Goal: Task Accomplishment & Management: Manage account settings

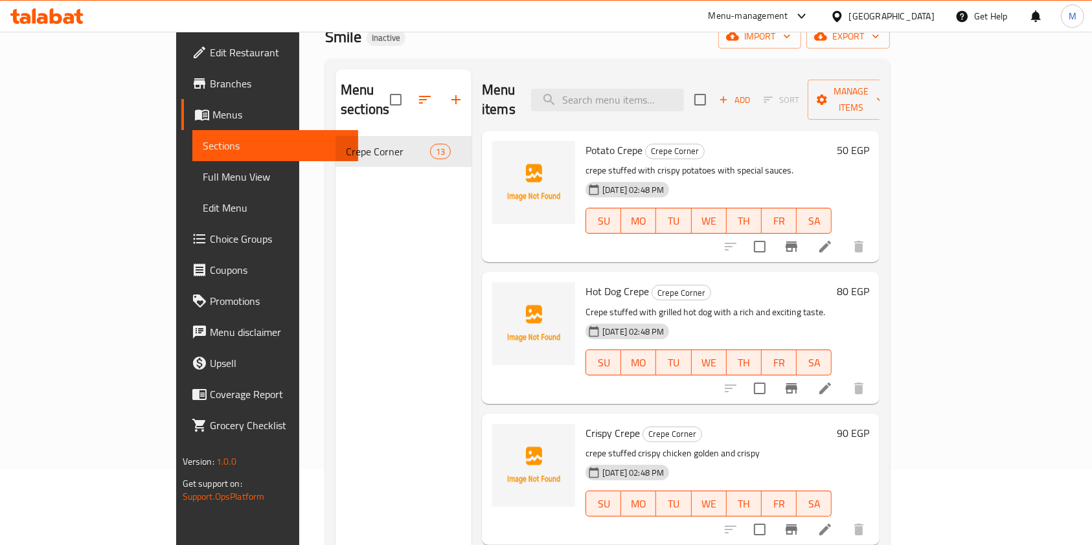
scroll to position [93, 0]
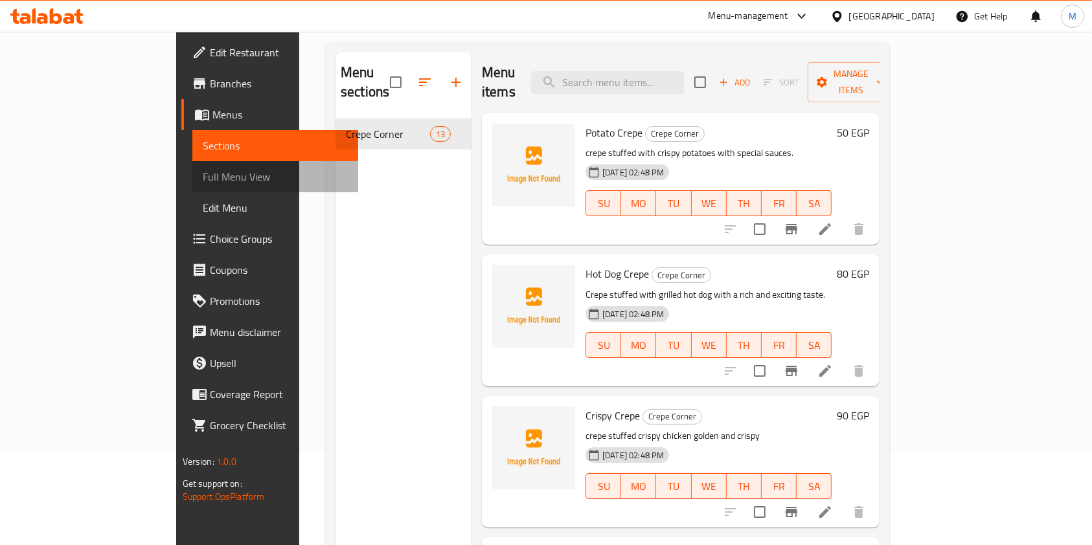
click at [203, 179] on span "Full Menu View" at bounding box center [276, 177] width 146 height 16
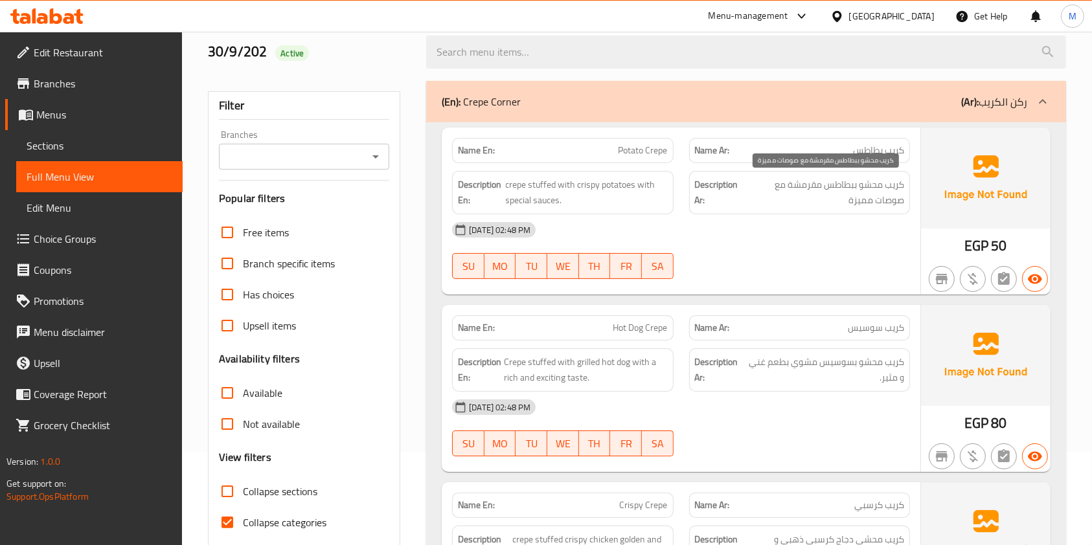
click at [796, 188] on span "كريب محشو ببطاطس مقرمشة مع صوصات مميزة" at bounding box center [824, 193] width 159 height 32
click at [633, 194] on span "crepe stuffed with crispy potatoes with special sauces." at bounding box center [587, 193] width 162 height 32
click at [1005, 278] on icon "button" at bounding box center [1004, 278] width 12 height 13
click at [974, 272] on icon "button" at bounding box center [973, 279] width 16 height 16
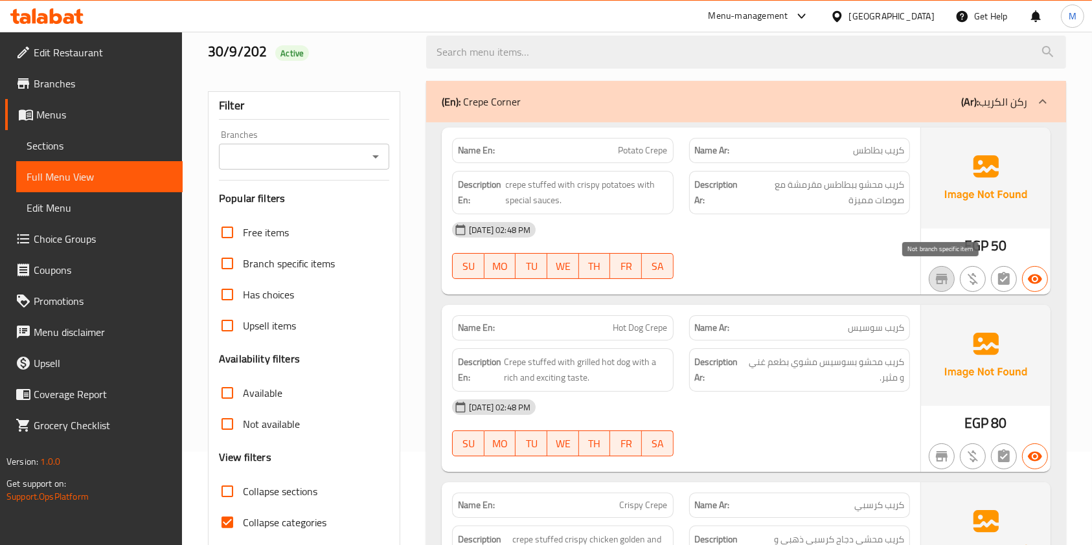
click at [938, 280] on icon "button" at bounding box center [942, 279] width 16 height 16
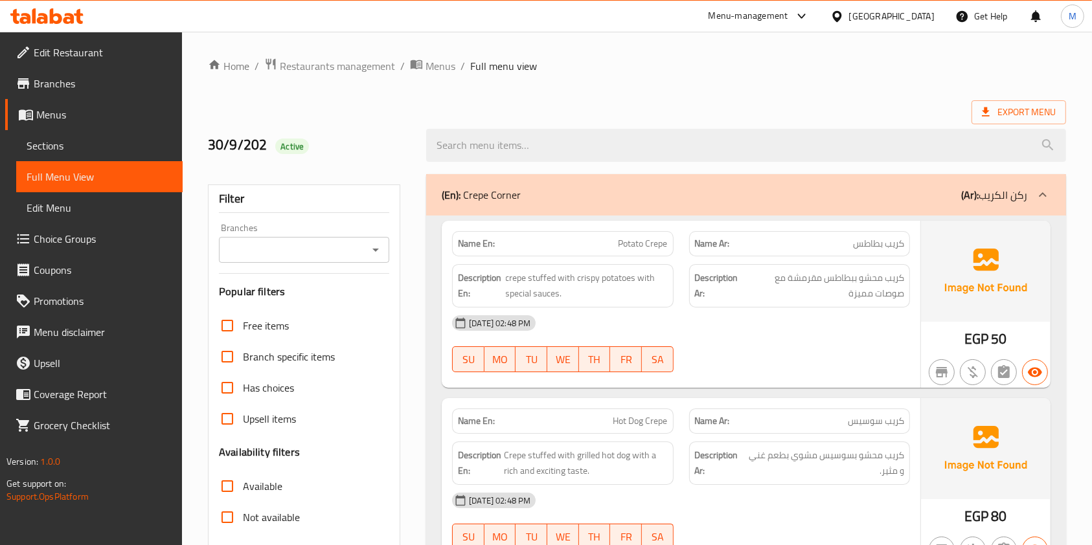
drag, startPoint x: 934, startPoint y: 157, endPoint x: 615, endPoint y: 267, distance: 337.9
click at [223, 326] on input "Free items" at bounding box center [227, 325] width 31 height 31
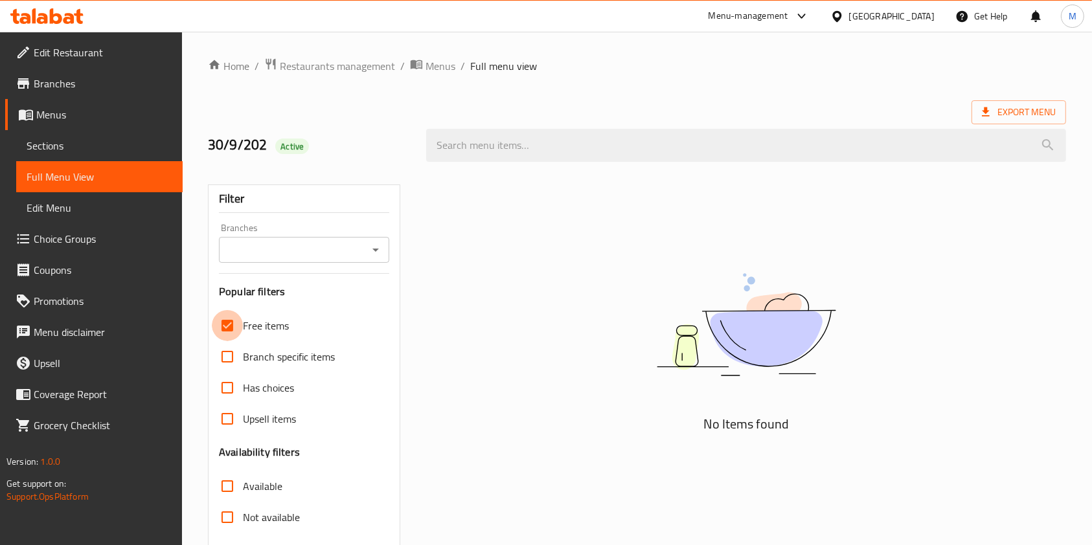
click at [228, 326] on input "Free items" at bounding box center [227, 325] width 31 height 31
checkbox input "false"
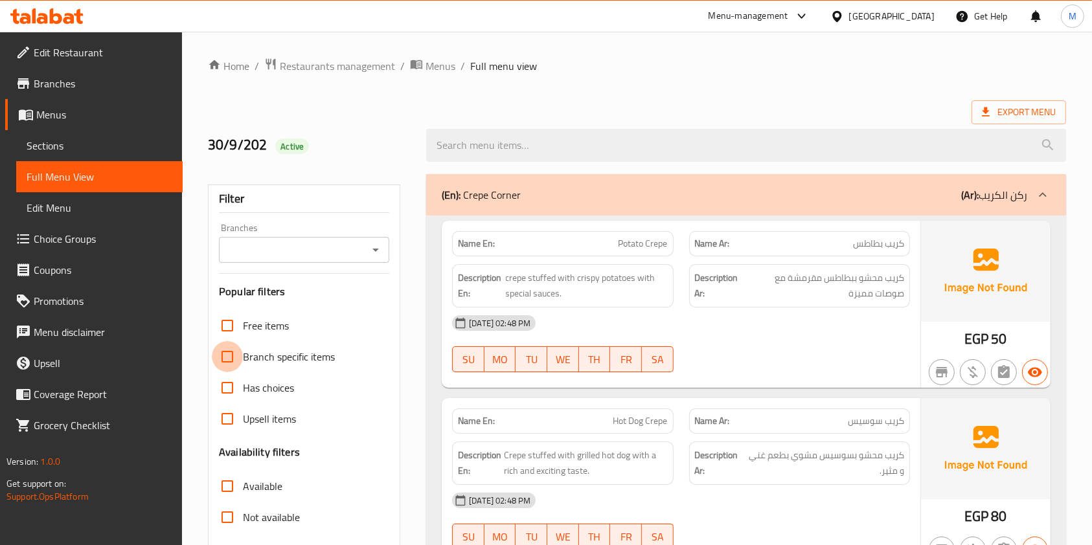
click at [223, 358] on input "Branch specific items" at bounding box center [227, 356] width 31 height 31
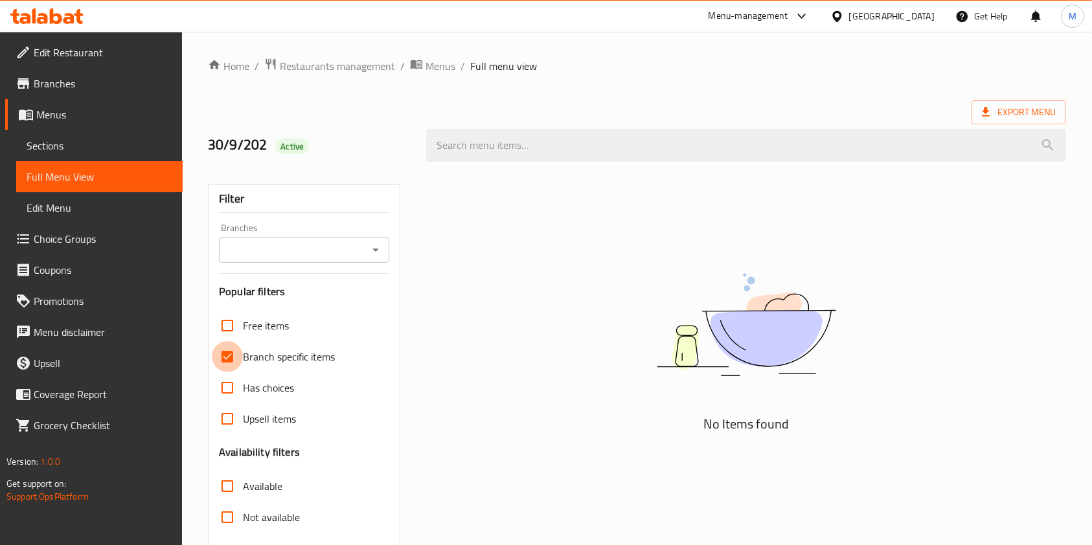
click at [223, 358] on input "Branch specific items" at bounding box center [227, 356] width 31 height 31
checkbox input "false"
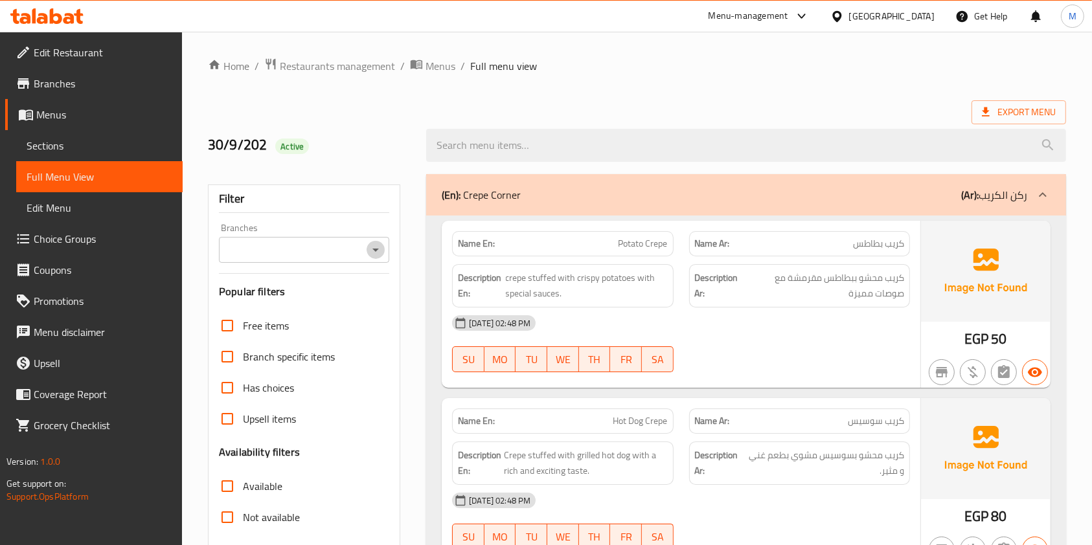
click at [367, 251] on button "Open" at bounding box center [375, 250] width 18 height 18
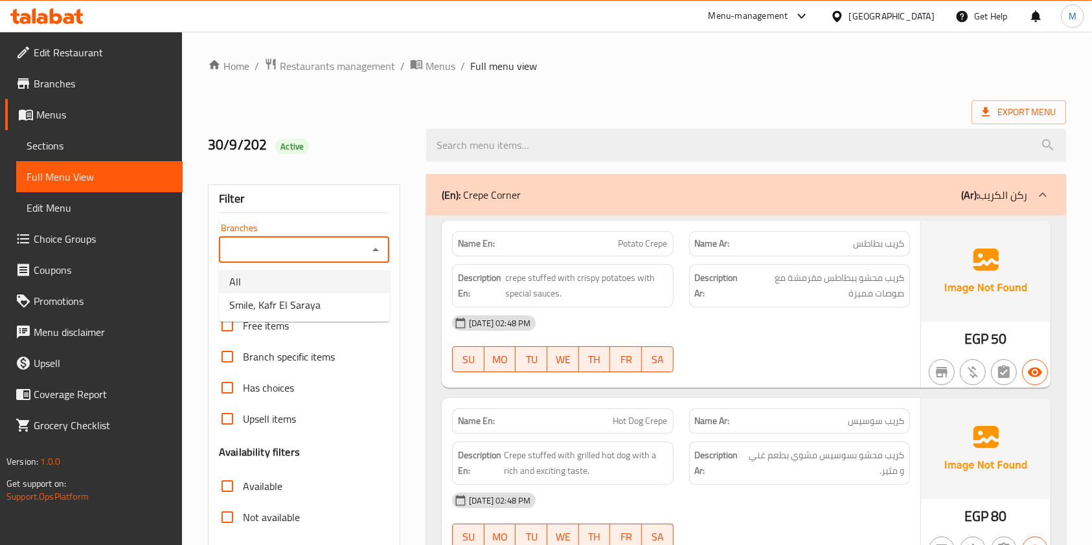
click at [343, 284] on li "All" at bounding box center [304, 281] width 171 height 23
click at [372, 259] on div "All Branches" at bounding box center [304, 250] width 170 height 26
click at [378, 244] on icon "Open" at bounding box center [376, 250] width 16 height 16
click at [332, 304] on li "Smile, Kafr El Saraya" at bounding box center [304, 304] width 171 height 23
click at [379, 251] on icon "Open" at bounding box center [376, 250] width 16 height 16
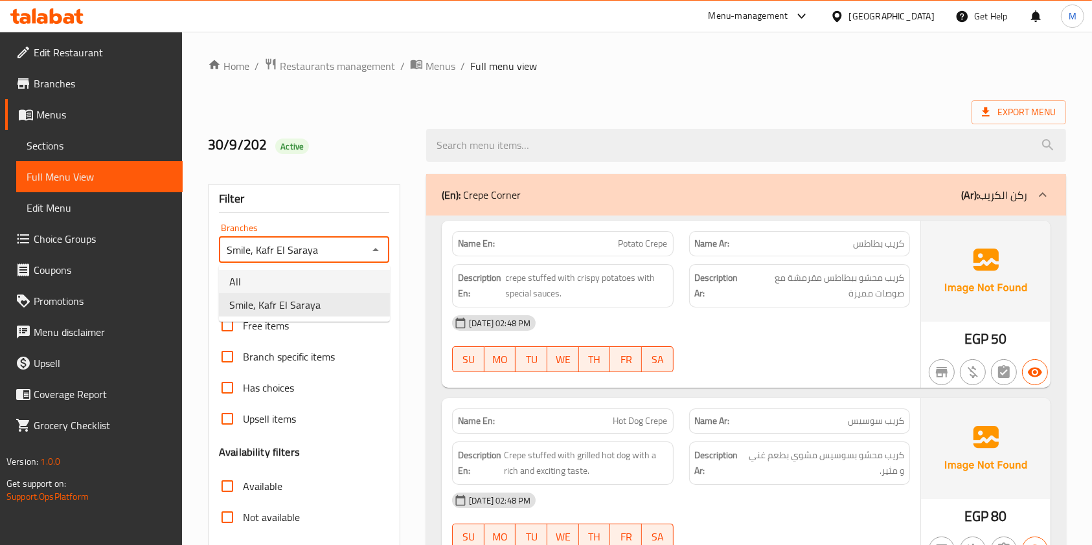
click at [293, 290] on li "All" at bounding box center [304, 281] width 171 height 23
type input "All"
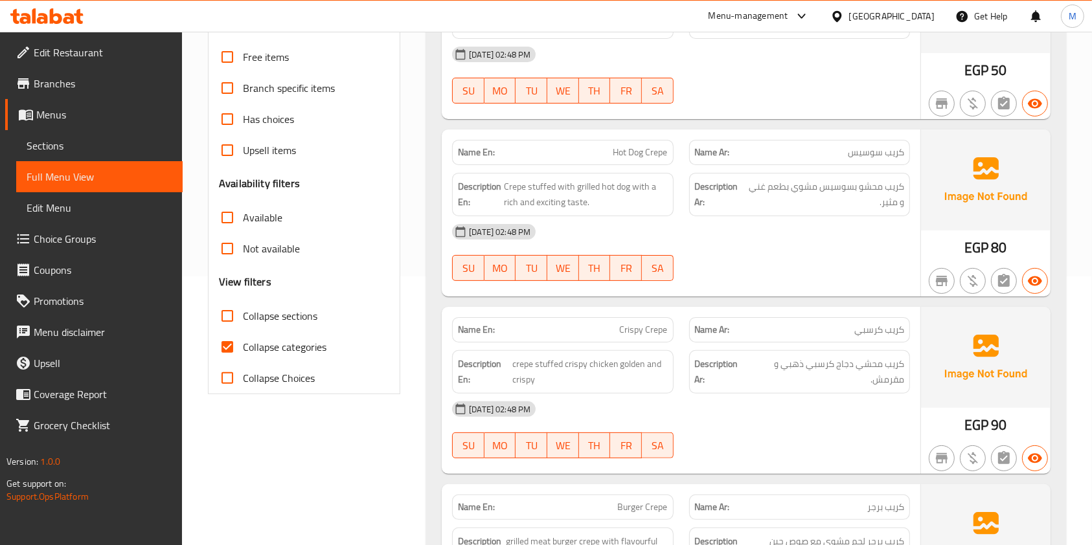
scroll to position [263, 0]
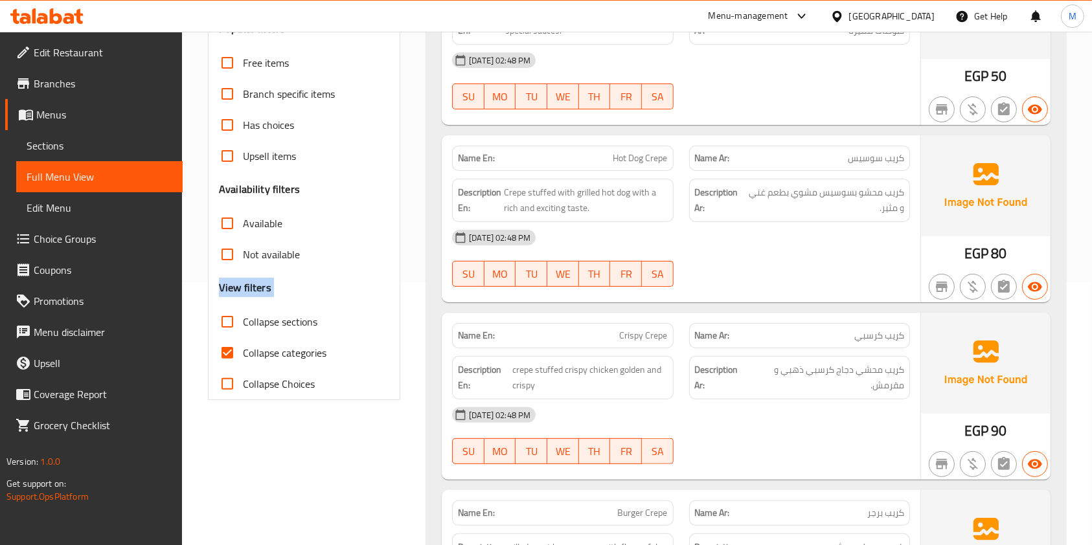
drag, startPoint x: 376, startPoint y: 272, endPoint x: 186, endPoint y: 308, distance: 192.5
click at [222, 320] on input "Collapse sections" at bounding box center [227, 321] width 31 height 31
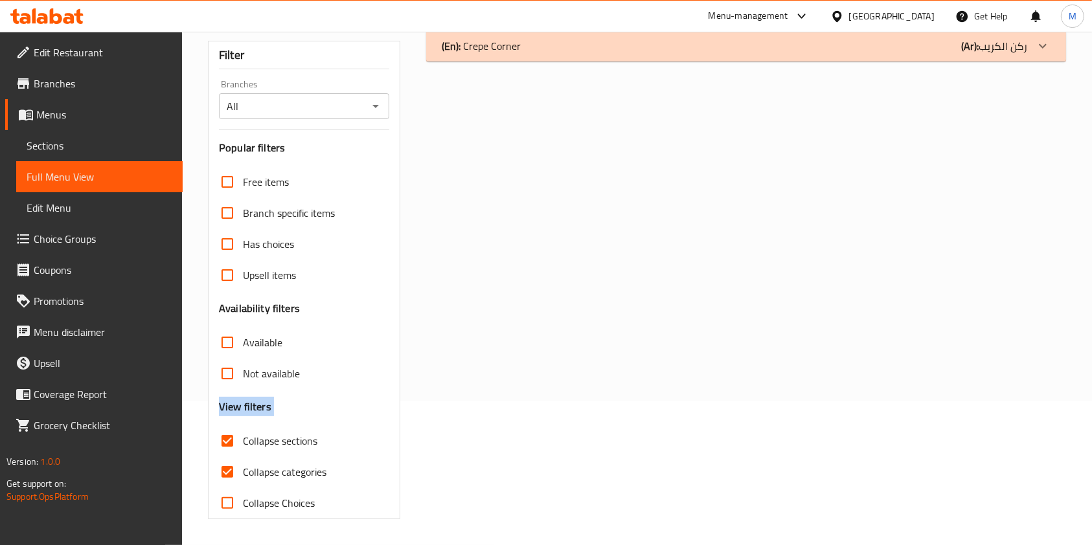
scroll to position [144, 0]
click at [226, 447] on input "Collapse sections" at bounding box center [227, 440] width 31 height 31
checkbox input "false"
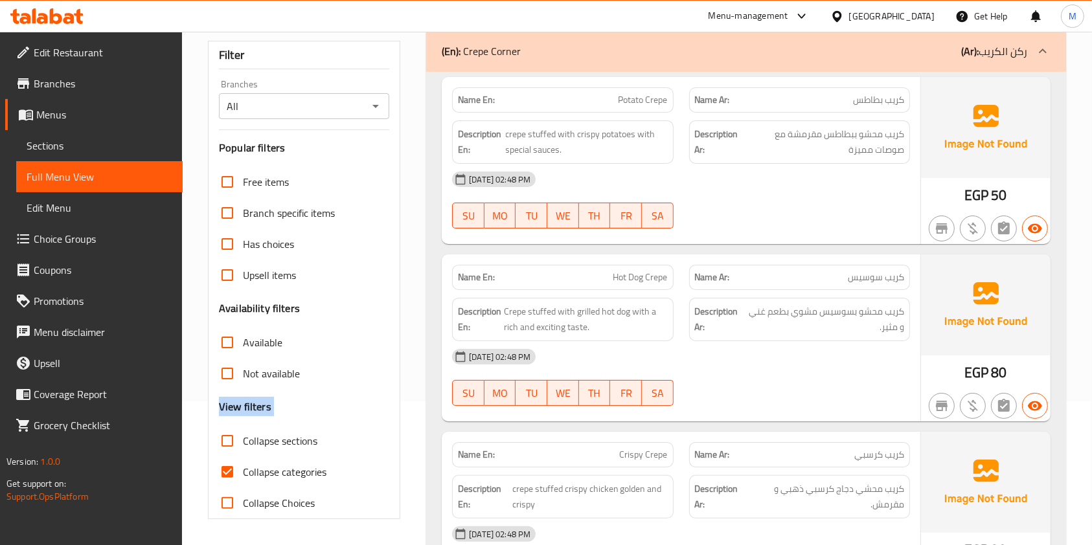
scroll to position [263, 0]
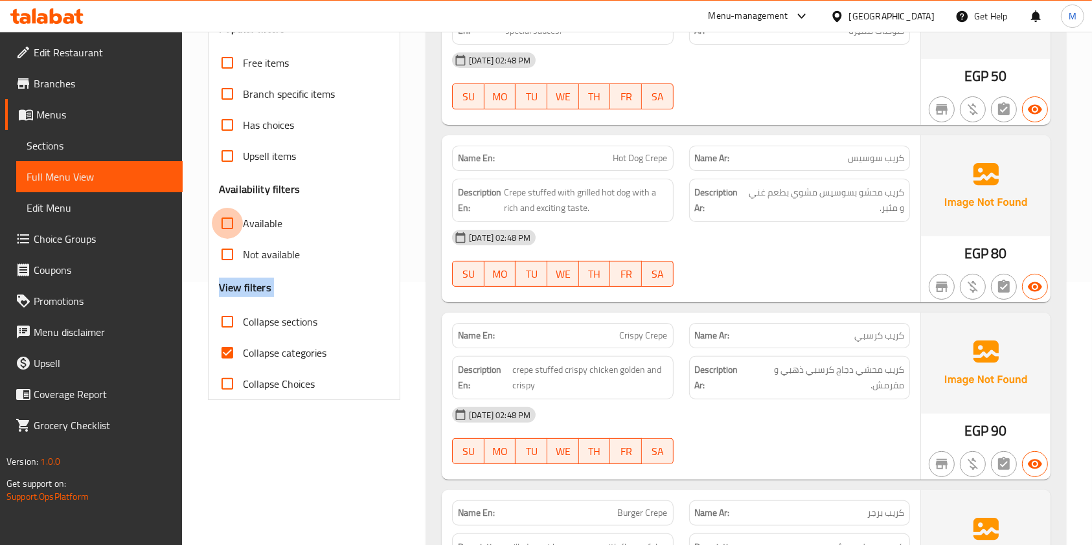
click at [235, 216] on input "Available" at bounding box center [227, 223] width 31 height 31
checkbox input "true"
click at [226, 259] on input "Not available" at bounding box center [227, 254] width 31 height 31
checkbox input "false"
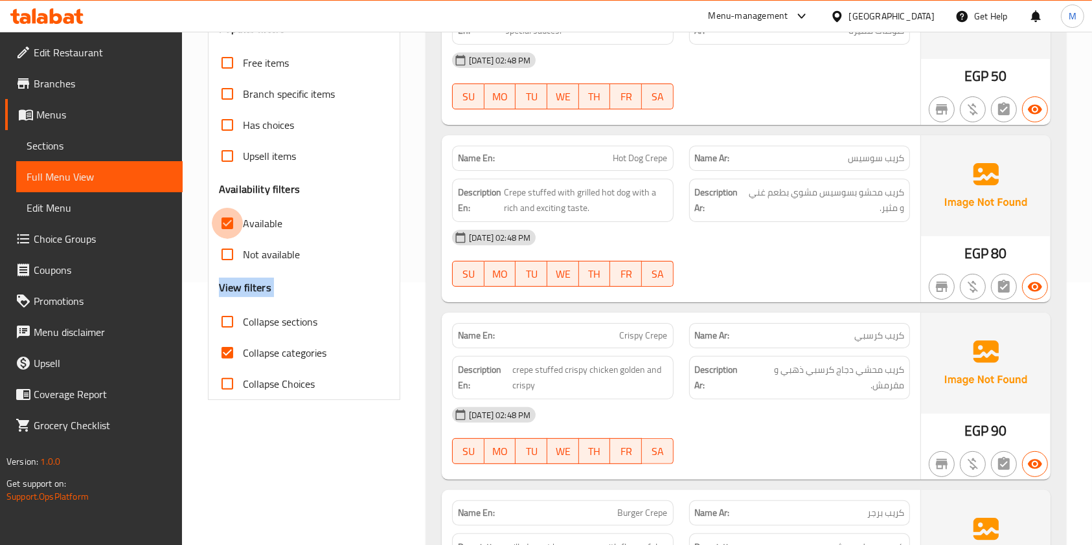
click at [227, 227] on input "Available" at bounding box center [227, 223] width 31 height 31
checkbox input "false"
click at [230, 258] on input "Not available" at bounding box center [227, 254] width 31 height 31
checkbox input "true"
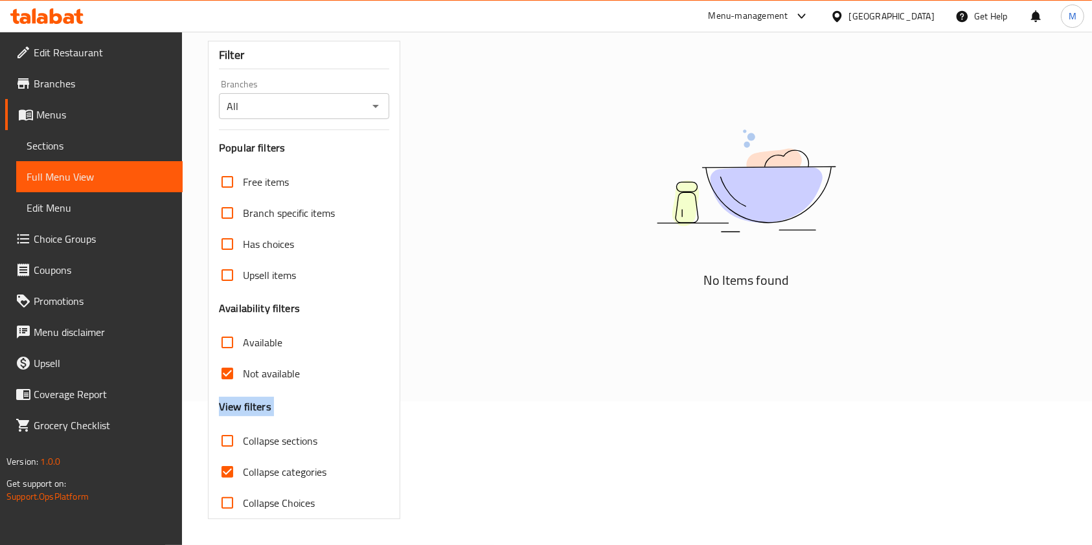
scroll to position [144, 0]
click at [228, 336] on input "Available" at bounding box center [227, 342] width 31 height 31
checkbox input "true"
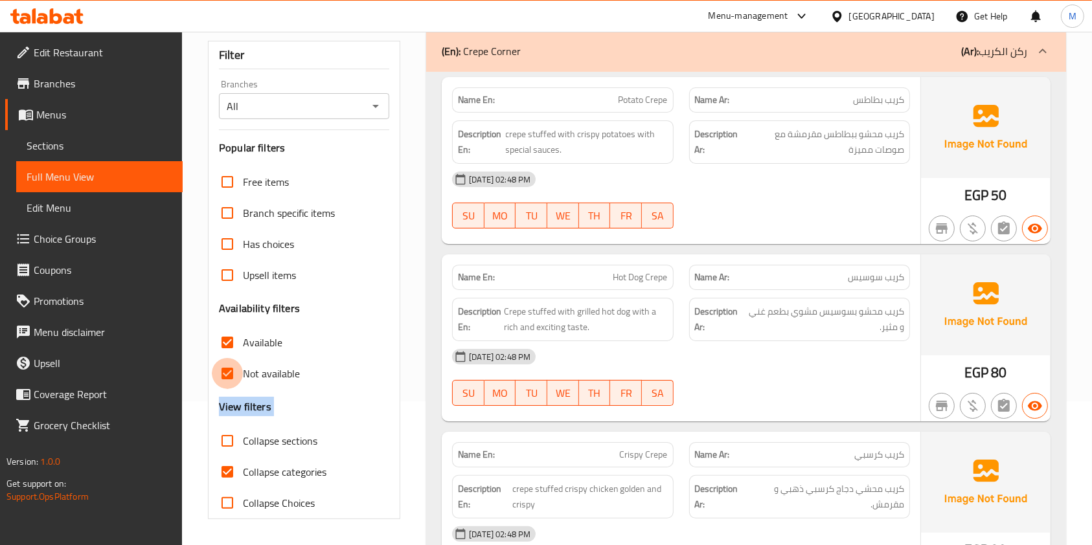
click at [226, 365] on input "Not available" at bounding box center [227, 373] width 31 height 31
checkbox input "false"
click at [66, 197] on link "Edit Menu" at bounding box center [99, 207] width 166 height 31
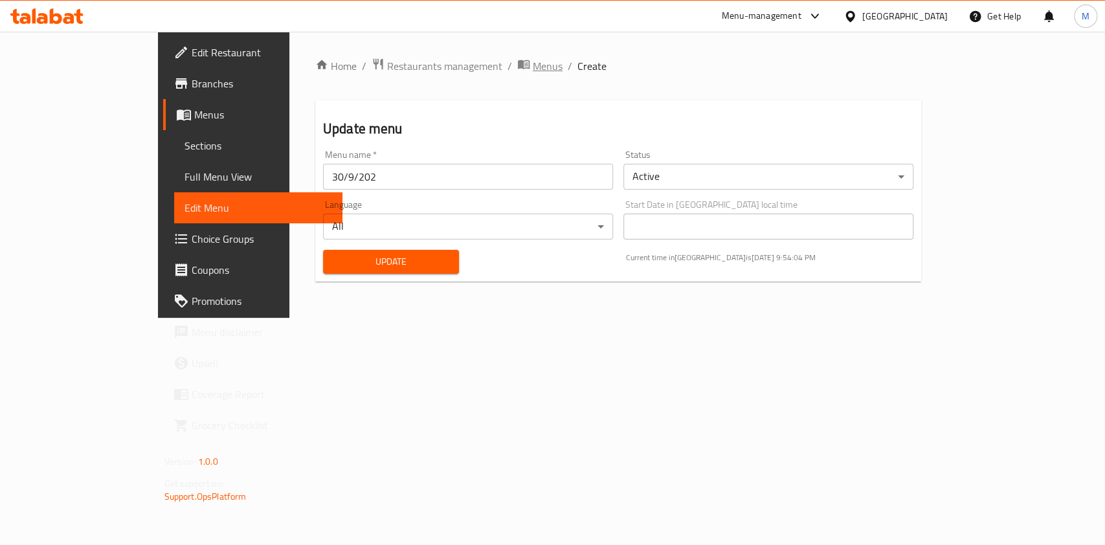
click at [533, 58] on span "Menus" at bounding box center [548, 66] width 30 height 16
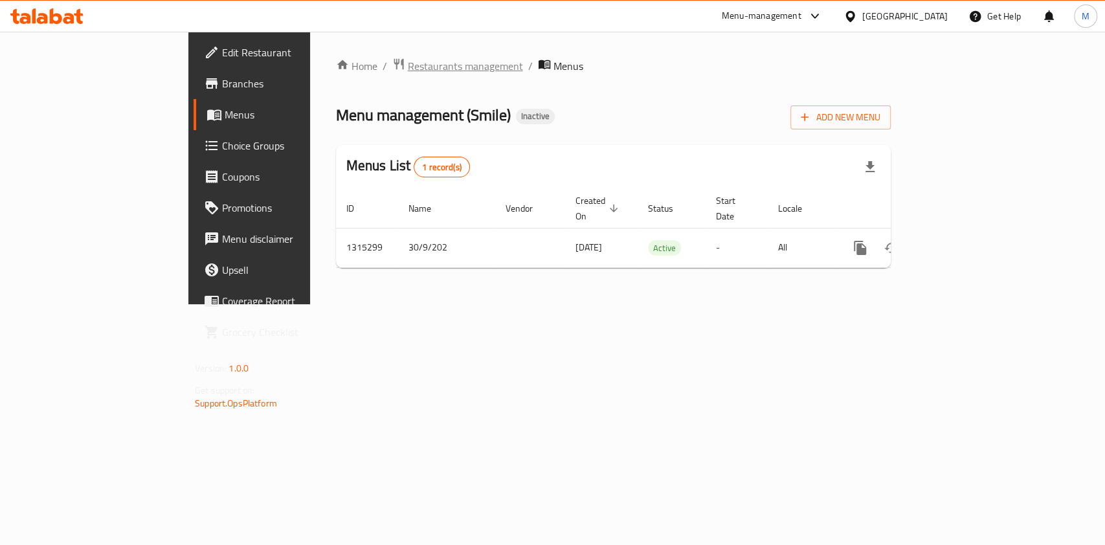
click at [408, 58] on span "Restaurants management" at bounding box center [465, 66] width 115 height 16
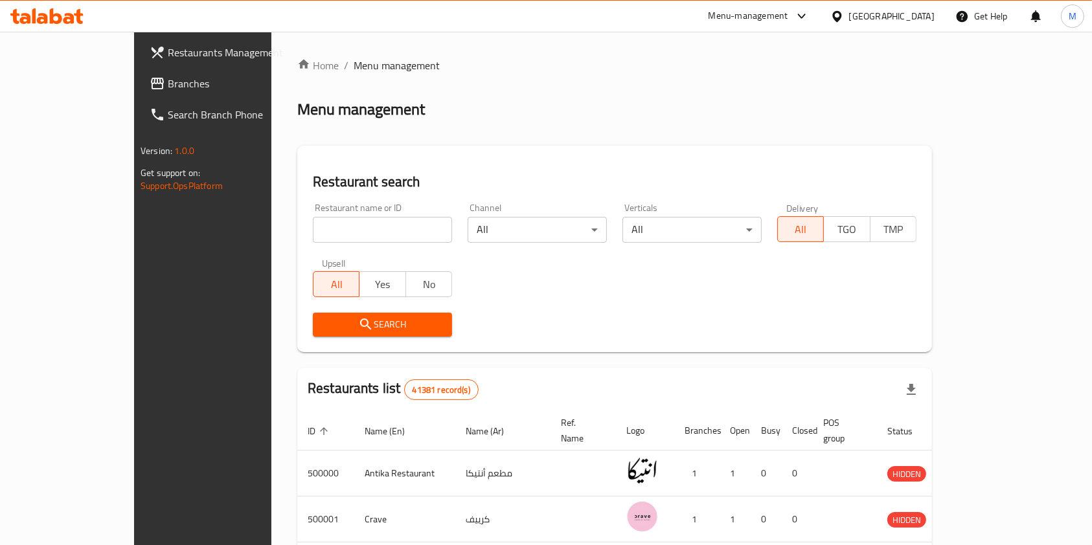
click at [52, 17] on icon at bounding box center [56, 16] width 12 height 16
